Goal: Information Seeking & Learning: Compare options

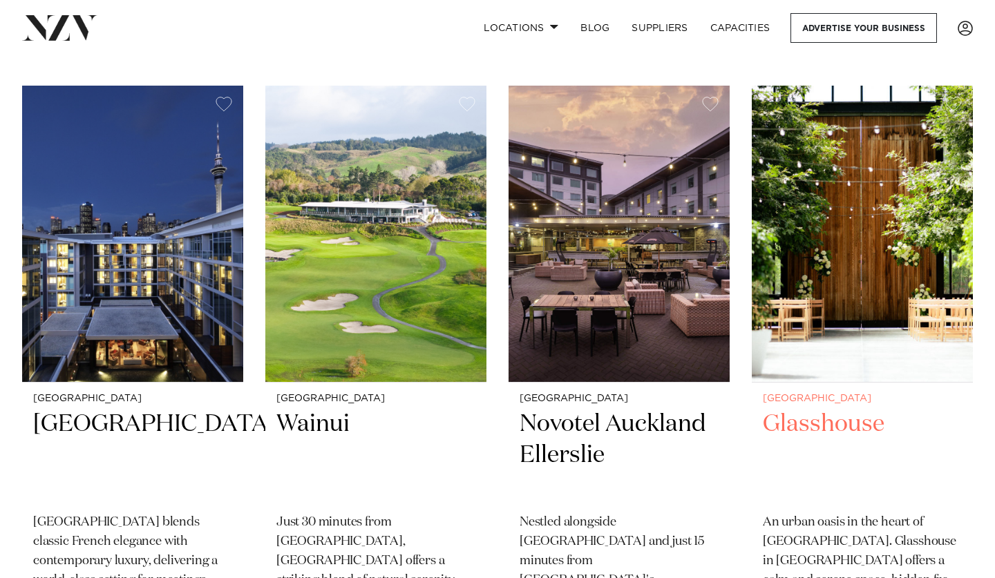
scroll to position [284, 0]
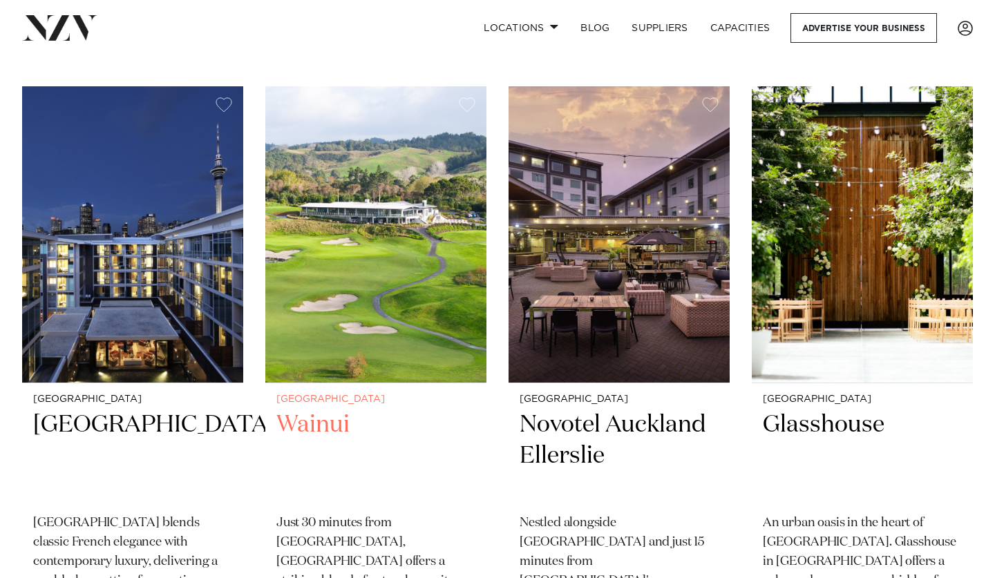
click at [392, 246] on img at bounding box center [375, 234] width 221 height 297
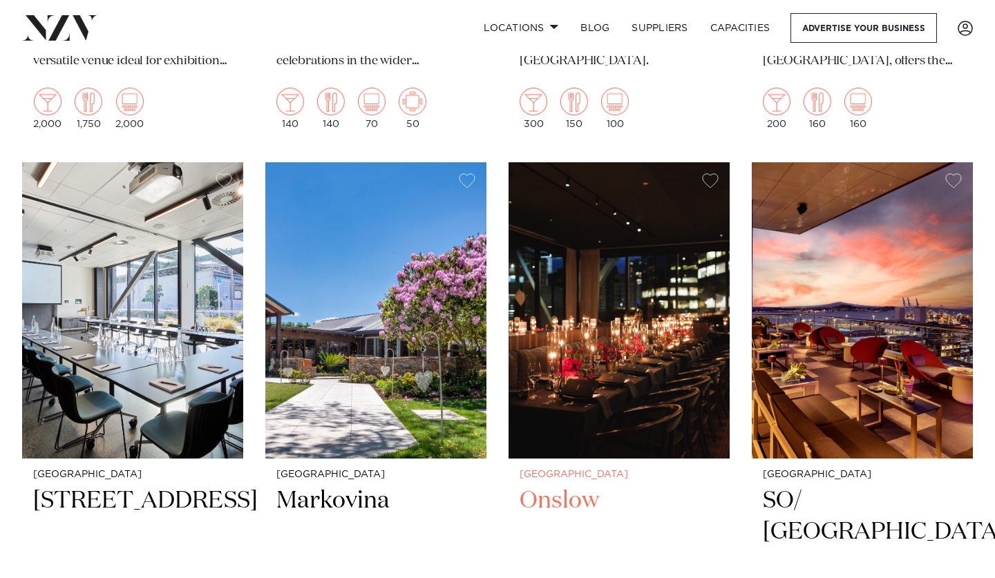
scroll to position [6795, 0]
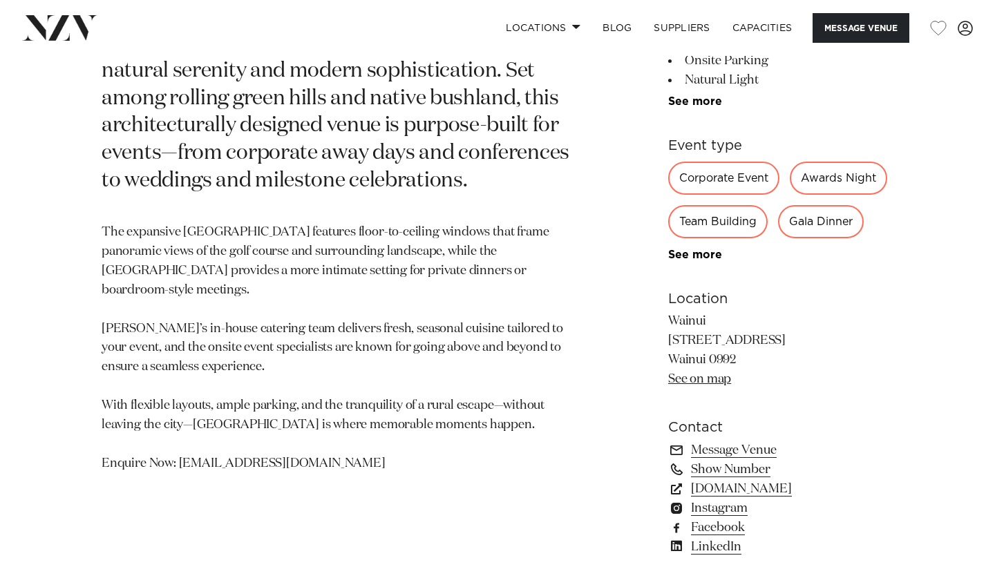
scroll to position [690, 0]
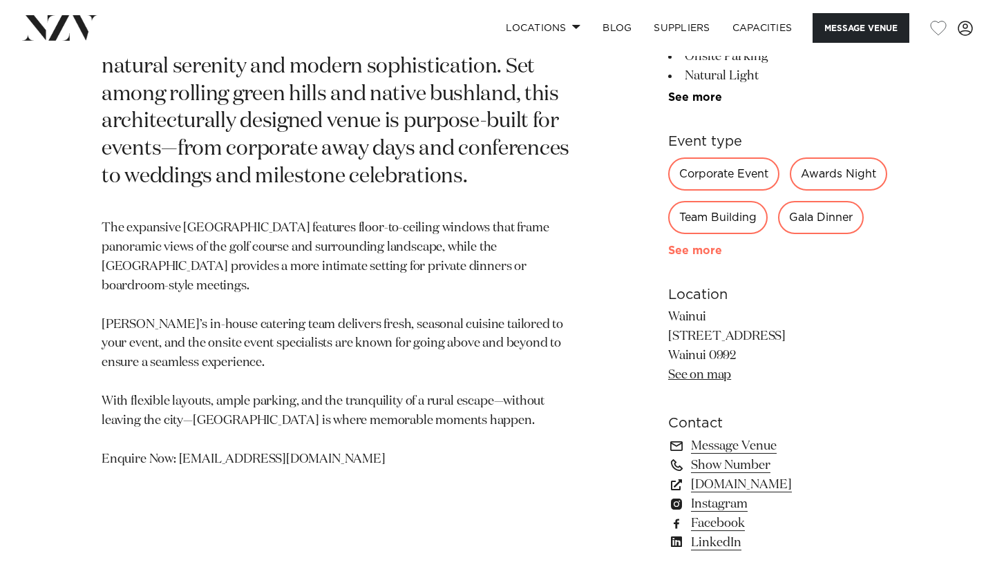
click at [685, 245] on link "See more" at bounding box center [722, 250] width 108 height 11
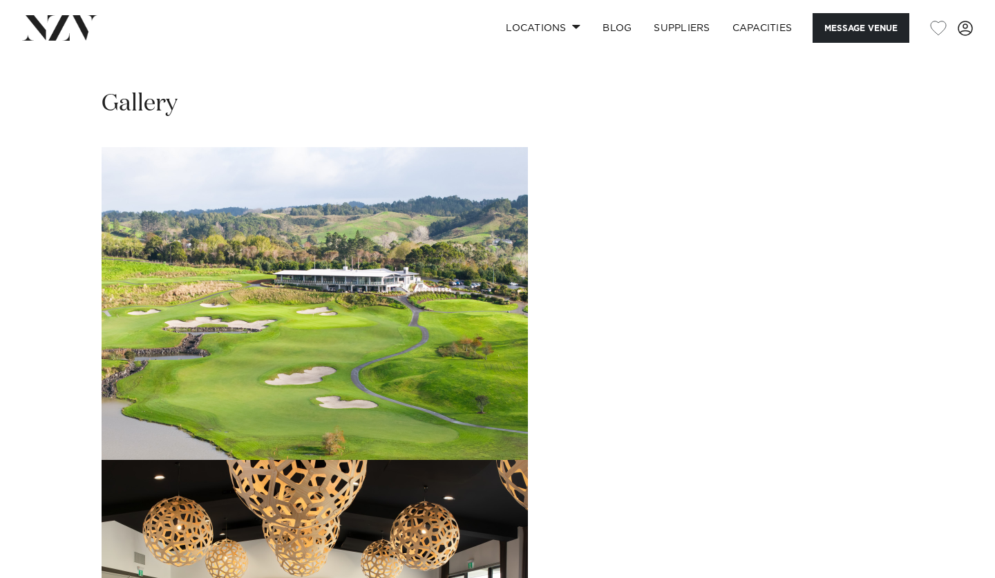
scroll to position [1483, 0]
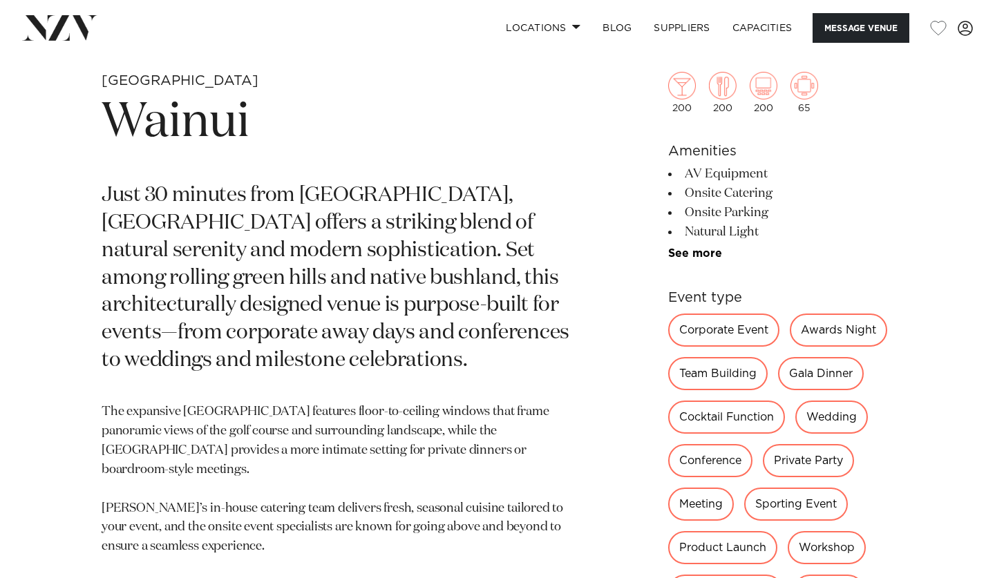
scroll to position [396, 0]
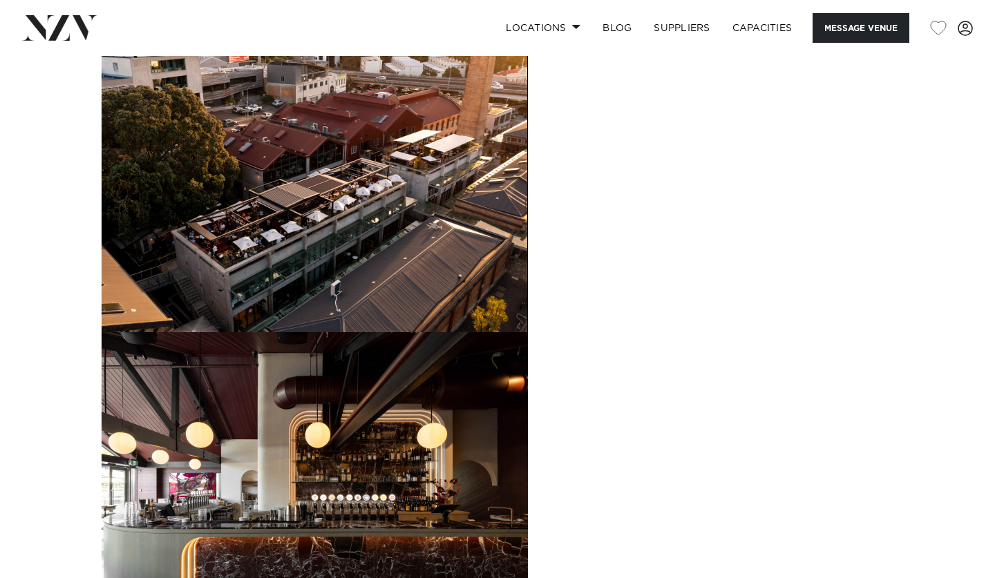
scroll to position [1389, 0]
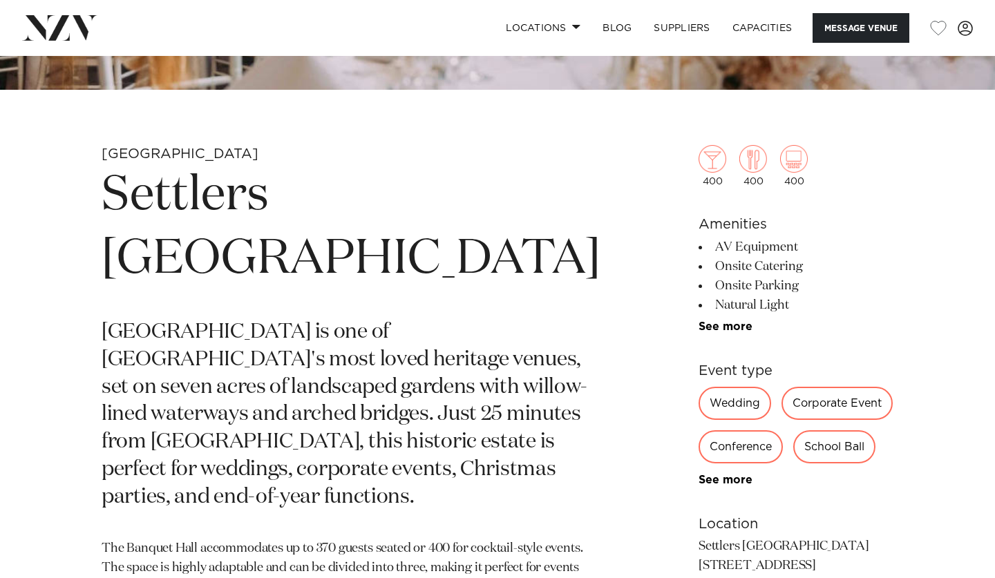
scroll to position [433, 0]
click at [699, 321] on link "See more" at bounding box center [753, 326] width 108 height 11
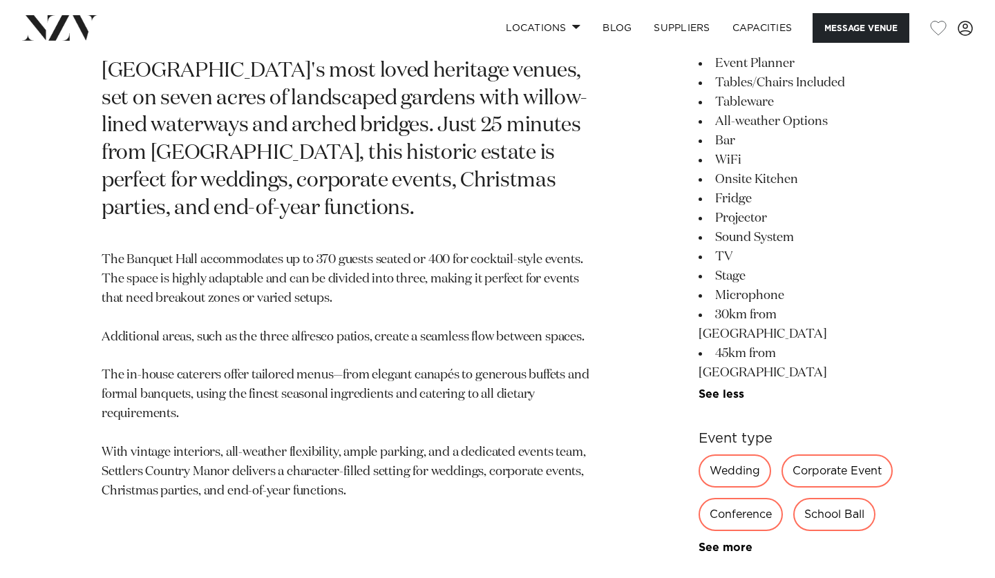
scroll to position [773, 0]
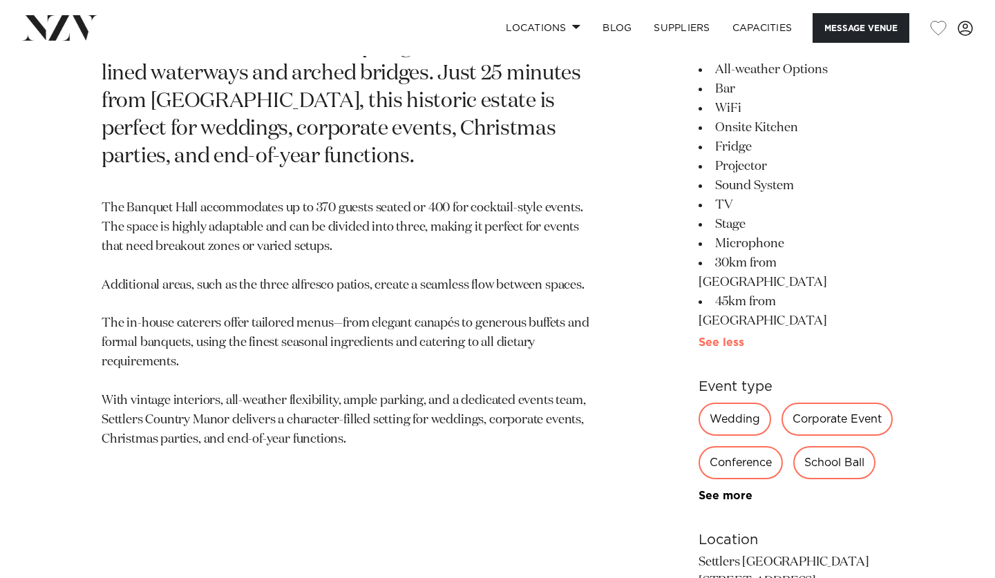
click at [699, 337] on link "See more" at bounding box center [749, 342] width 100 height 11
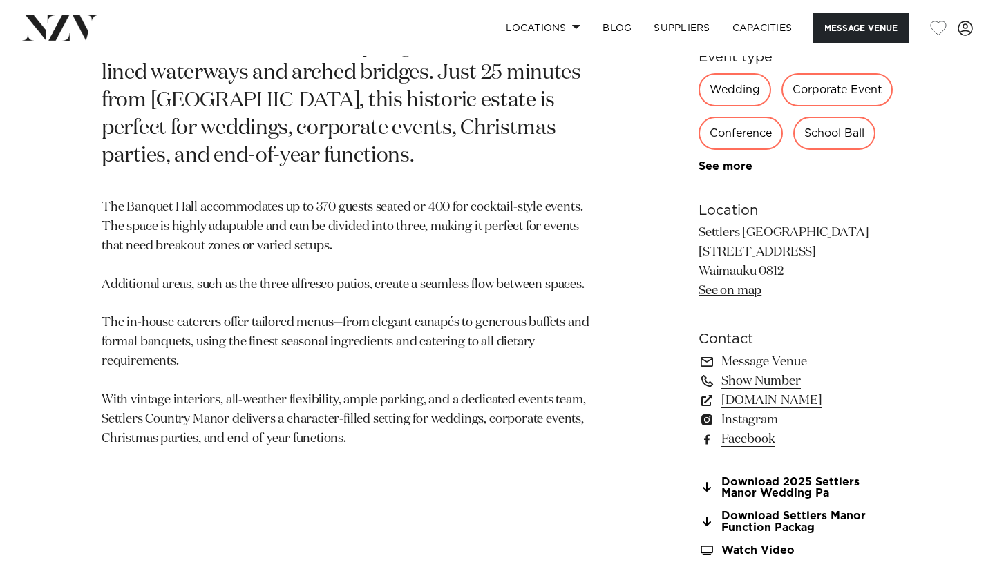
scroll to position [907, 0]
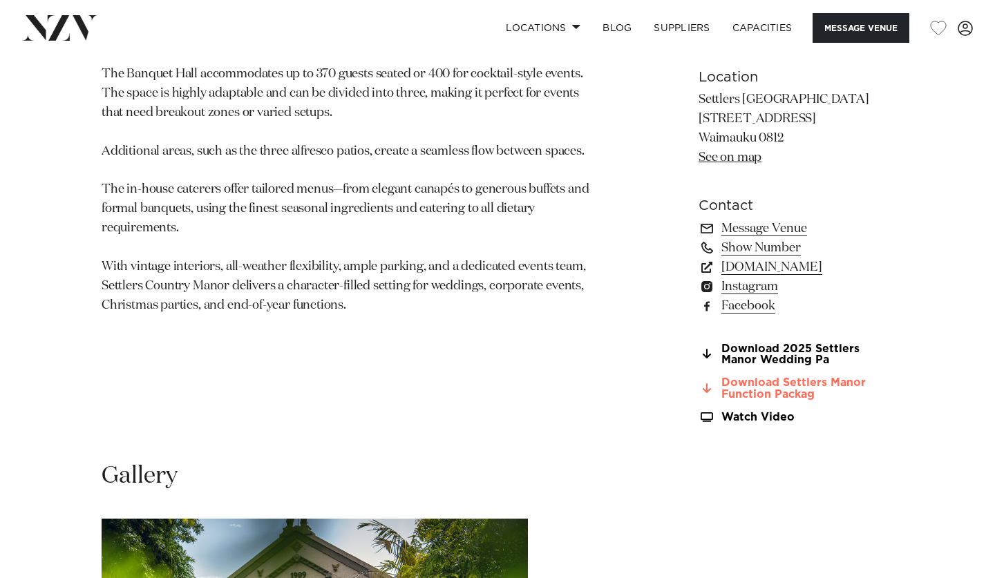
click at [703, 383] on icon at bounding box center [707, 388] width 8 height 11
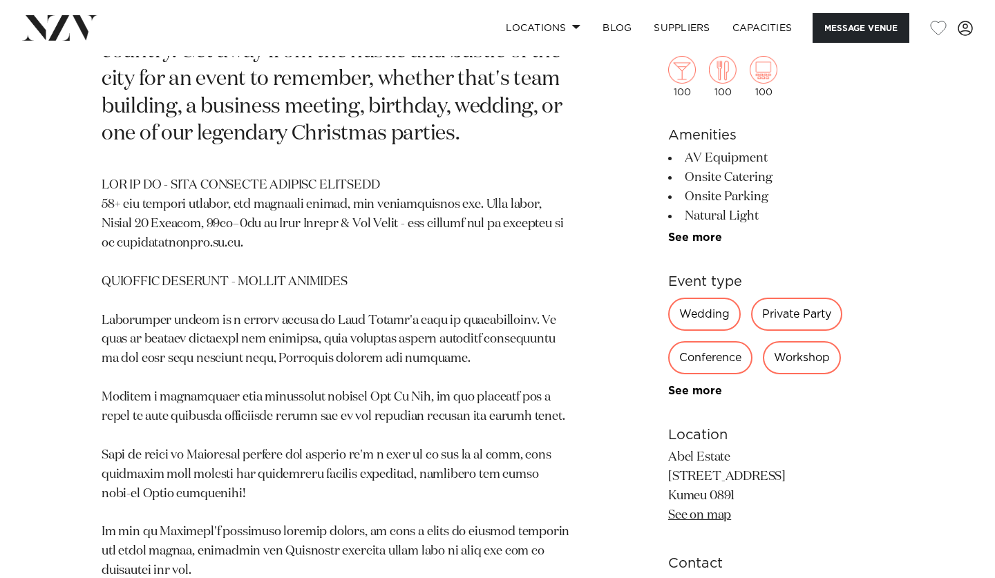
scroll to position [682, 0]
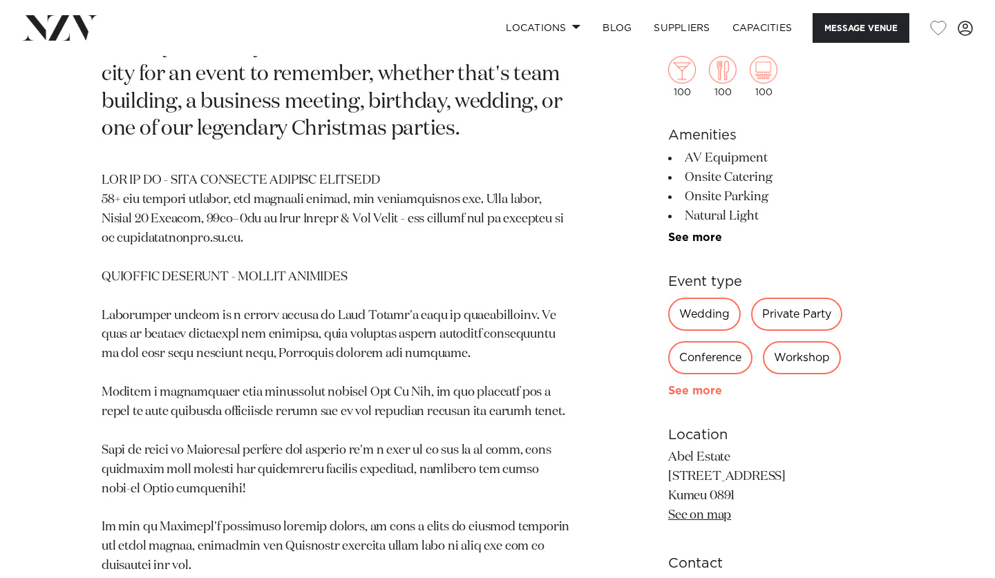
click at [684, 386] on link "See more" at bounding box center [722, 391] width 108 height 11
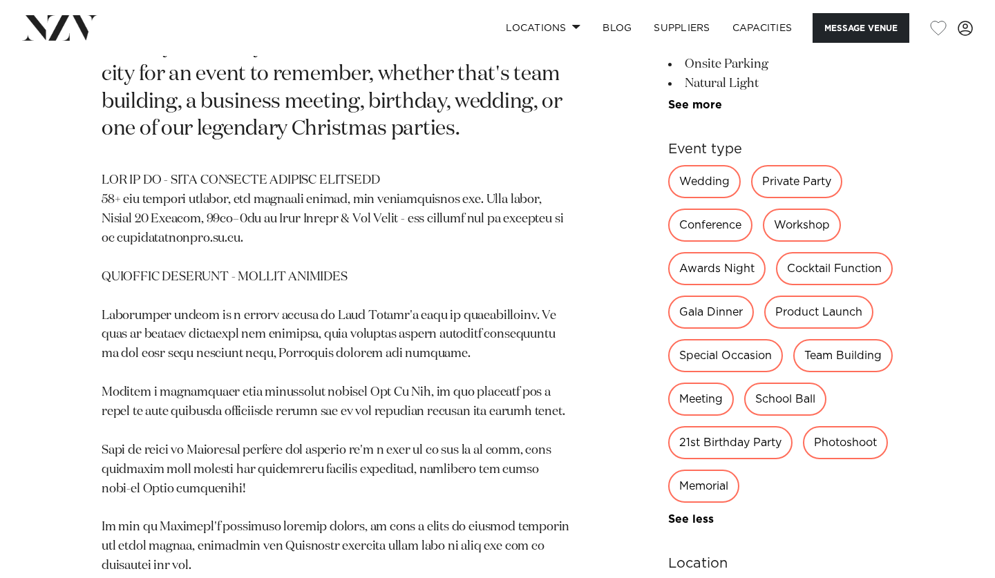
click at [722, 339] on div "Special Occasion" at bounding box center [725, 355] width 115 height 33
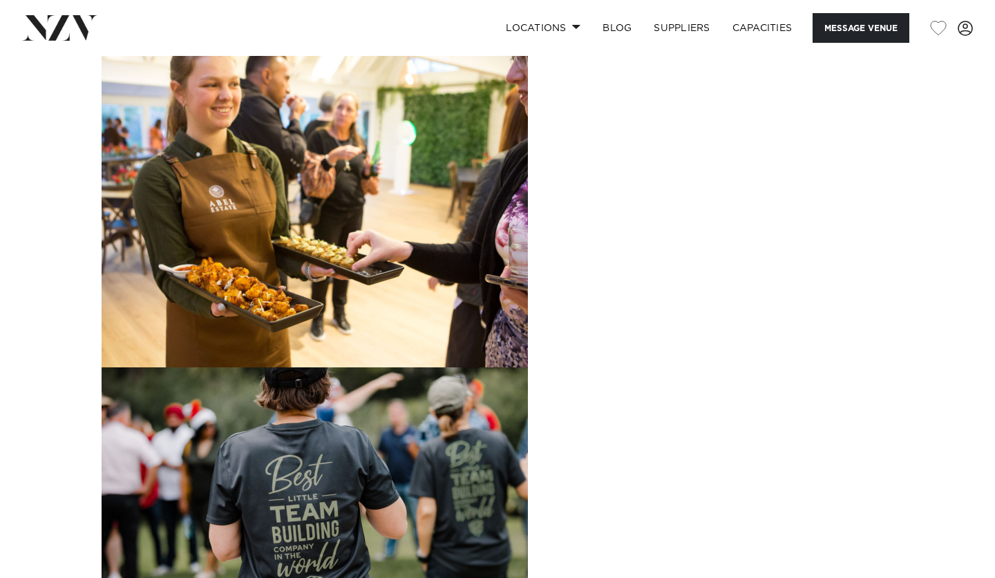
scroll to position [1594, 0]
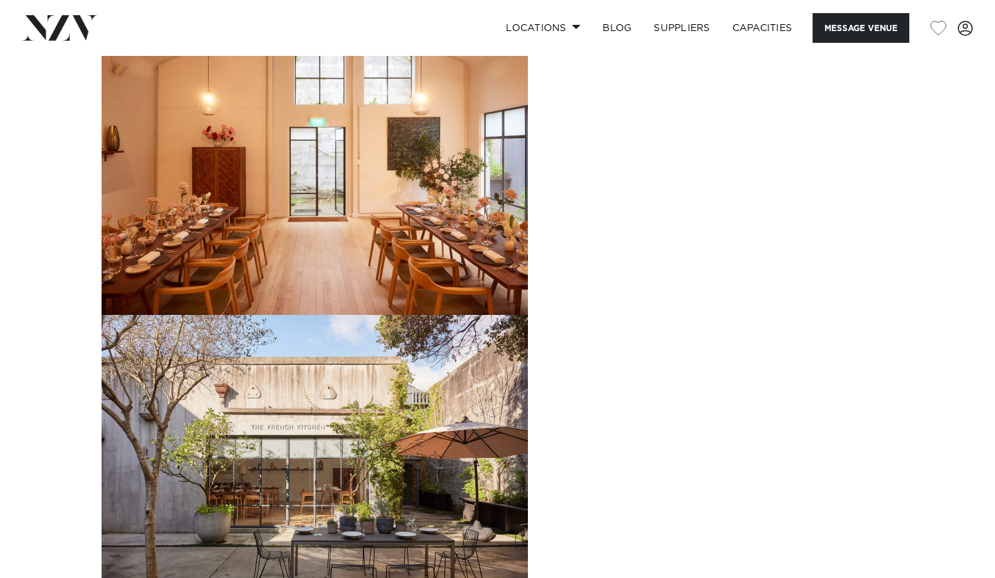
scroll to position [1328, 0]
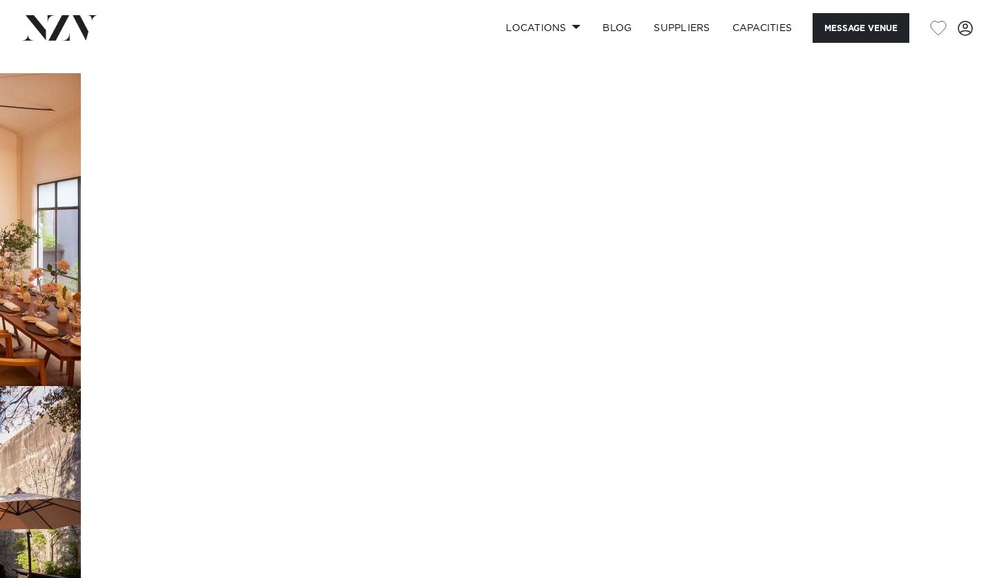
drag, startPoint x: 668, startPoint y: 506, endPoint x: 120, endPoint y: 490, distance: 547.6
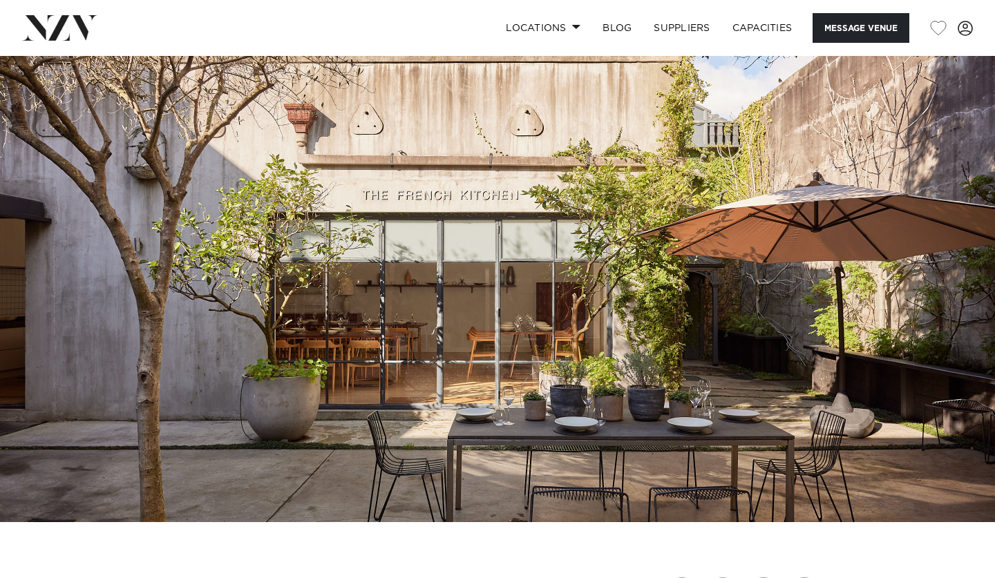
scroll to position [0, 0]
